Goal: Information Seeking & Learning: Learn about a topic

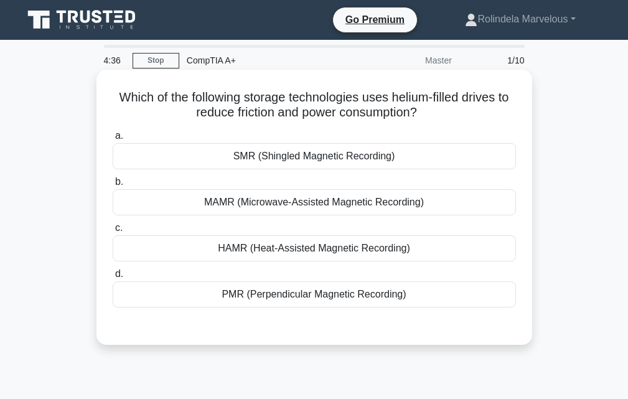
click at [293, 205] on div "MAMR (Microwave-Assisted Magnetic Recording)" at bounding box center [315, 202] width 404 height 26
click at [113, 186] on input "b. MAMR (Microwave-Assisted Magnetic Recording)" at bounding box center [113, 182] width 0 height 8
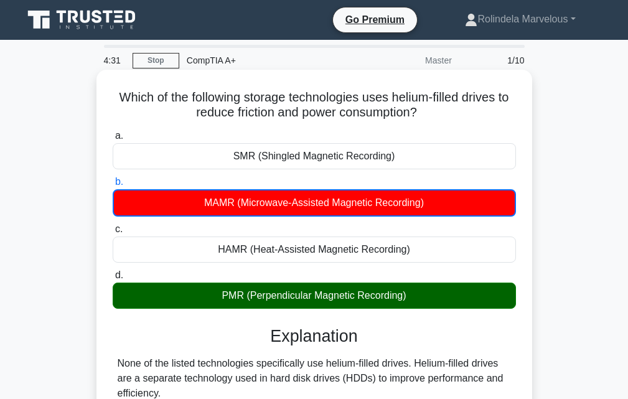
scroll to position [460, 0]
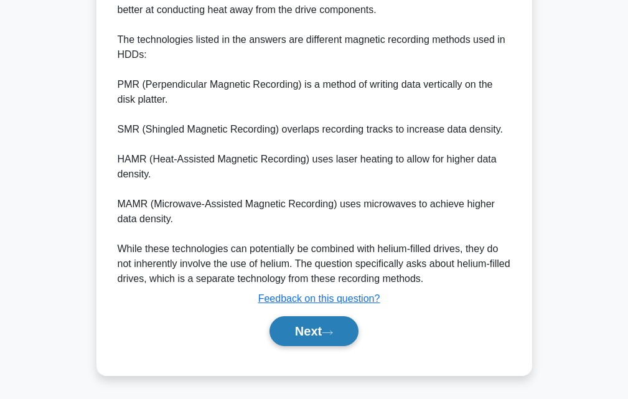
click at [333, 327] on button "Next" at bounding box center [314, 331] width 89 height 30
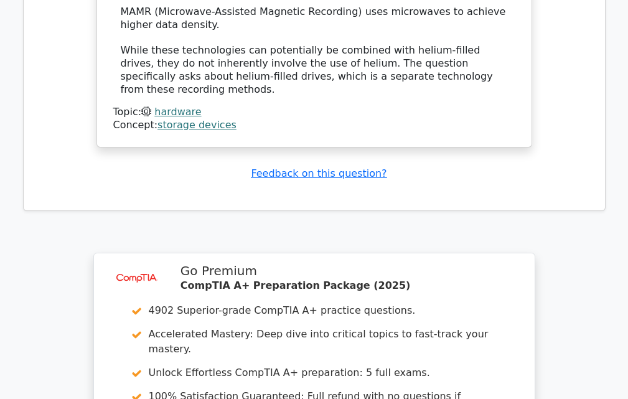
scroll to position [1744, 0]
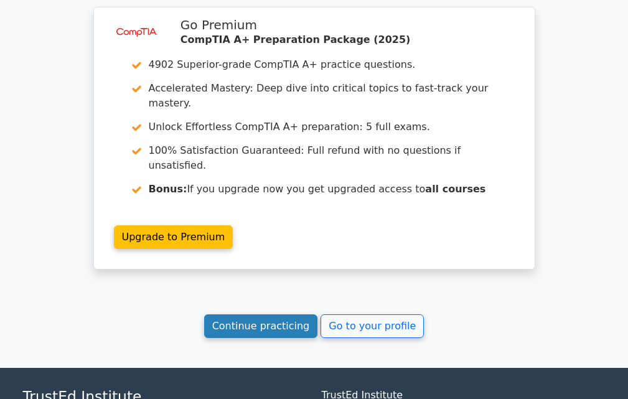
click at [301, 314] on link "Continue practicing" at bounding box center [261, 326] width 114 height 24
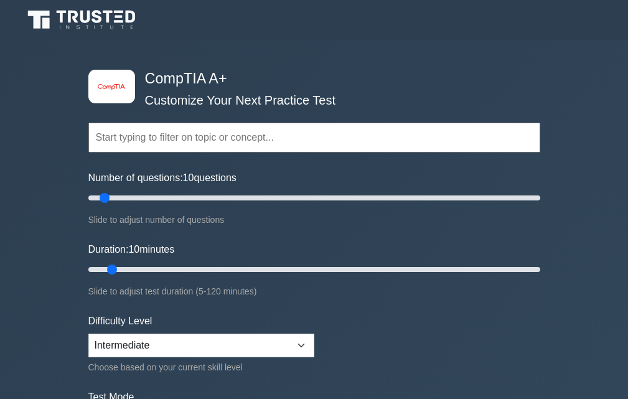
click at [275, 138] on input "text" at bounding box center [314, 138] width 452 height 30
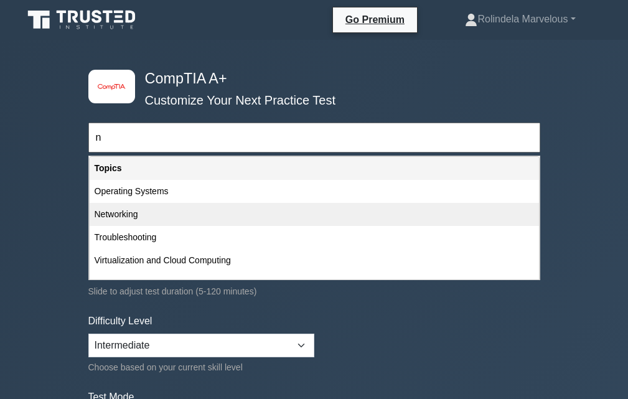
click at [151, 206] on div "Networking" at bounding box center [315, 214] width 450 height 23
type input "Networking"
